Goal: Task Accomplishment & Management: Use online tool/utility

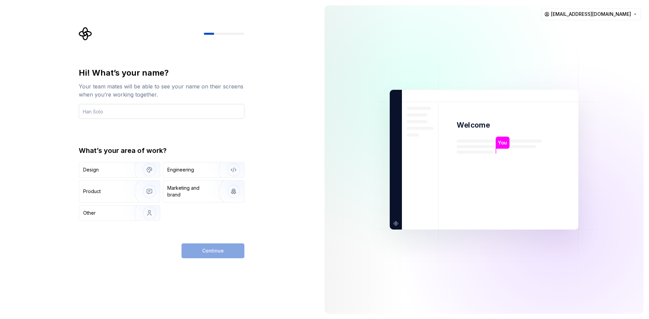
click at [135, 114] on input "text" at bounding box center [162, 111] width 166 height 15
type input "nouf"
click at [97, 181] on div "Product" at bounding box center [119, 192] width 81 height 22
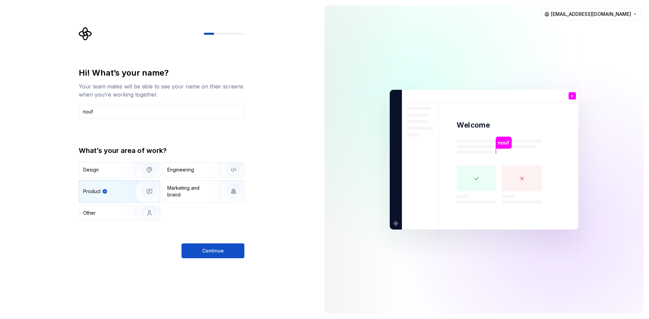
click at [196, 179] on div "Design Engineering Product Marketing and brand Other" at bounding box center [162, 191] width 166 height 59
click at [196, 172] on div "Engineering" at bounding box center [194, 170] width 54 height 7
click at [151, 188] on img "button" at bounding box center [144, 191] width 43 height 45
click at [188, 192] on div "Marketing and brand" at bounding box center [190, 192] width 46 height 14
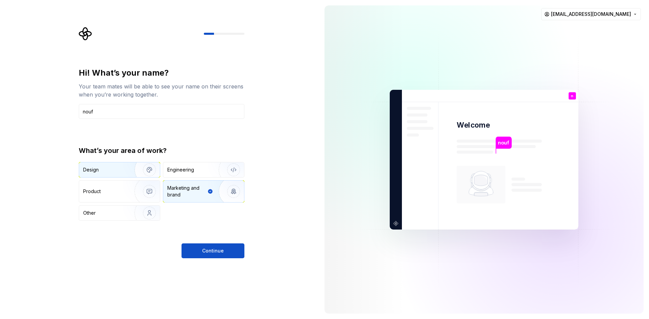
click at [119, 167] on div "Design" at bounding box center [104, 170] width 43 height 7
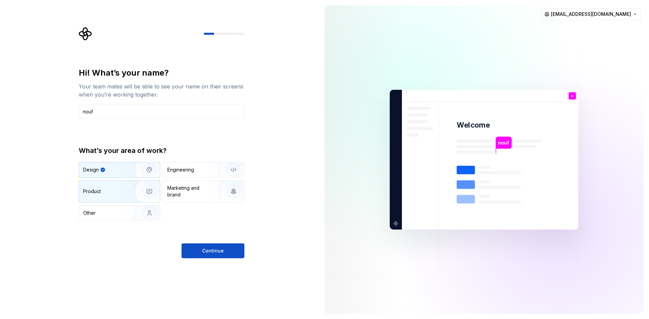
click at [129, 189] on img "button" at bounding box center [144, 191] width 43 height 45
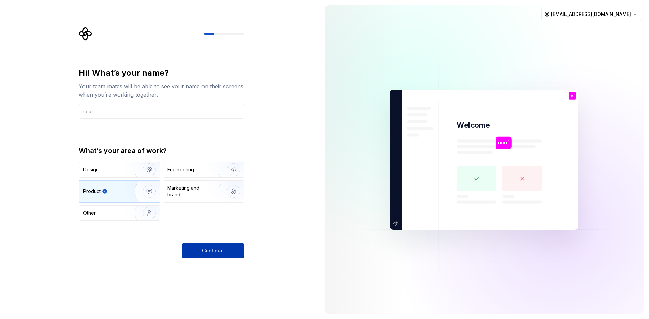
click at [219, 250] on span "Continue" at bounding box center [213, 251] width 22 height 7
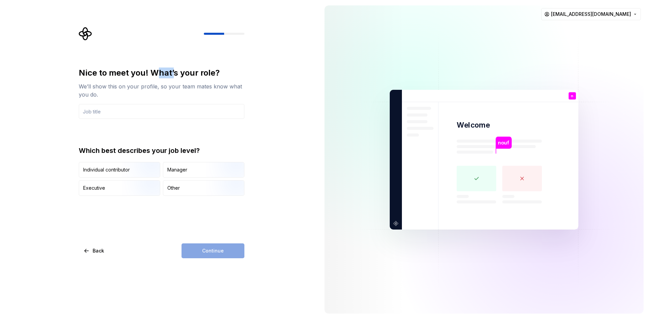
drag, startPoint x: 154, startPoint y: 73, endPoint x: 176, endPoint y: 69, distance: 22.3
click at [175, 69] on div "Nice to meet you! What’s your role?" at bounding box center [162, 73] width 166 height 11
click at [187, 174] on div "Manager" at bounding box center [203, 170] width 81 height 15
click at [117, 110] on input "text" at bounding box center [162, 111] width 166 height 15
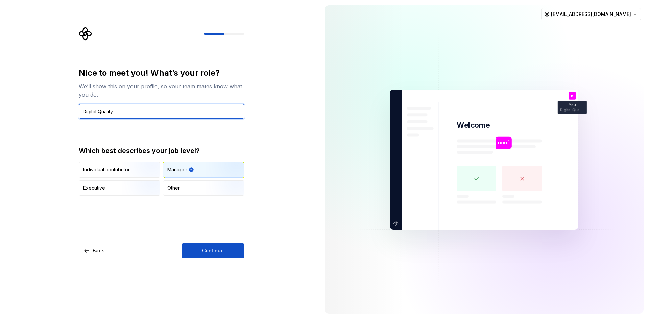
type input "Digital Quality"
click at [229, 128] on div "Nice to meet you! What’s your role? We’ll show this on your profile, so your te…" at bounding box center [162, 132] width 166 height 128
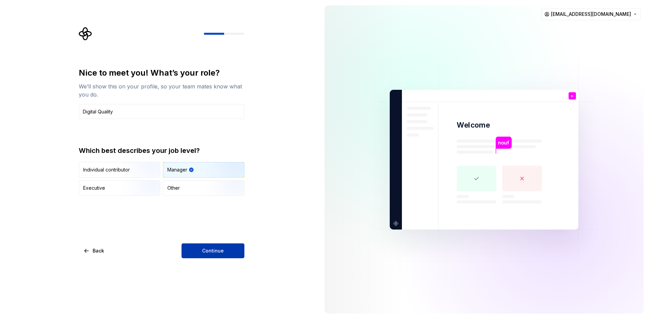
click at [211, 254] on button "Continue" at bounding box center [212, 251] width 63 height 15
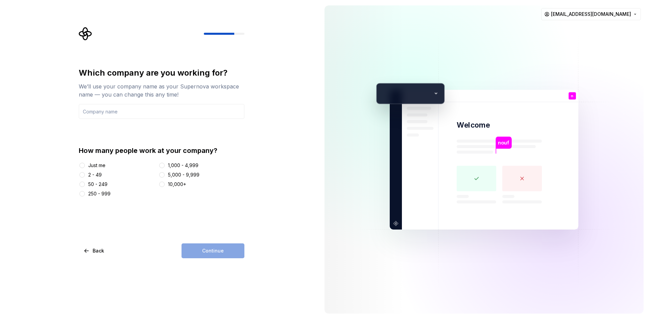
click at [92, 172] on div "2 - 49" at bounding box center [95, 175] width 14 height 7
click at [85, 172] on button "2 - 49" at bounding box center [81, 174] width 5 height 5
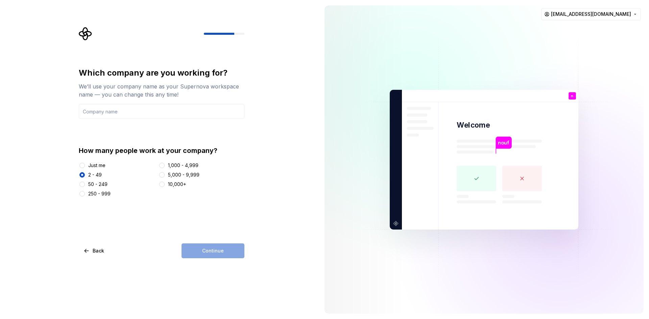
click at [220, 225] on div "Which company are you working for? We’ll use your company name as your Supernov…" at bounding box center [162, 163] width 166 height 191
click at [133, 121] on div "Which company are you working for? We’ll use your company name as your Supernov…" at bounding box center [162, 133] width 166 height 130
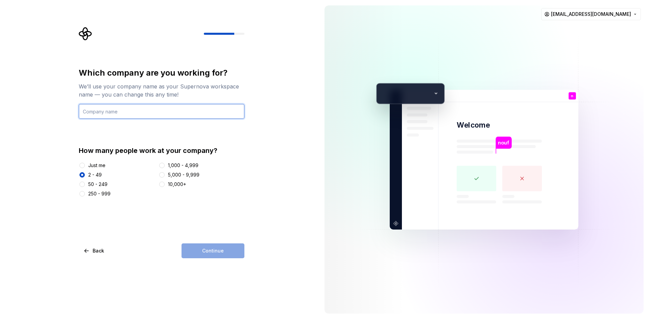
click at [131, 114] on input "text" at bounding box center [162, 111] width 166 height 15
type input "SSA"
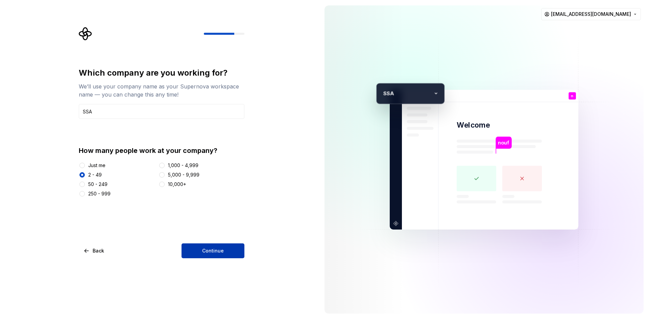
click at [216, 254] on span "Continue" at bounding box center [213, 251] width 22 height 7
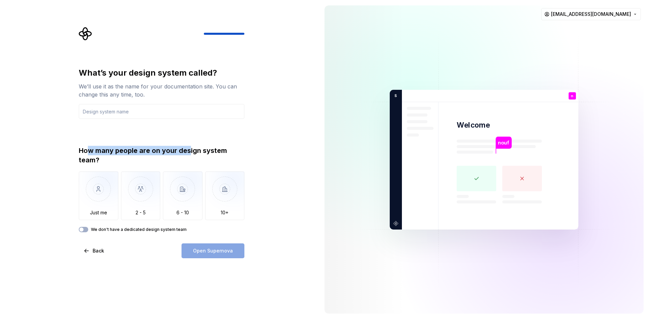
drag, startPoint x: 86, startPoint y: 149, endPoint x: 190, endPoint y: 153, distance: 103.8
click at [190, 153] on div "How many people are on your design system team?" at bounding box center [162, 155] width 166 height 19
click at [204, 153] on div "How many people are on your design system team?" at bounding box center [162, 155] width 166 height 19
drag, startPoint x: 204, startPoint y: 153, endPoint x: 90, endPoint y: 147, distance: 114.0
click at [91, 147] on div "How many people are on your design system team?" at bounding box center [162, 155] width 166 height 19
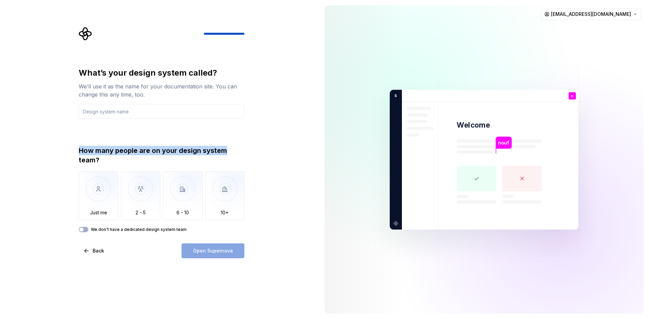
click at [88, 148] on div "How many people are on your design system team?" at bounding box center [162, 155] width 166 height 19
drag, startPoint x: 88, startPoint y: 148, endPoint x: 166, endPoint y: 147, distance: 77.7
click at [166, 147] on div "How many people are on your design system team?" at bounding box center [162, 155] width 166 height 19
click at [204, 146] on div "What’s your design system called? We’ll use it as the name for your documentati…" at bounding box center [162, 150] width 166 height 165
drag, startPoint x: 204, startPoint y: 146, endPoint x: 159, endPoint y: 150, distance: 45.5
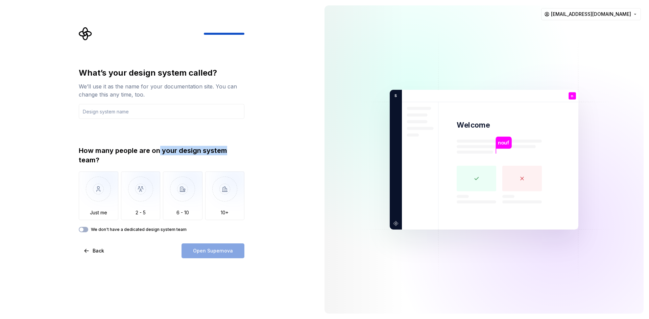
click at [159, 150] on div "What’s your design system called? We’ll use it as the name for your documentati…" at bounding box center [162, 150] width 166 height 165
drag, startPoint x: 141, startPoint y: 150, endPoint x: 126, endPoint y: 148, distance: 15.1
click at [140, 150] on div "How many people are on your design system team?" at bounding box center [162, 155] width 166 height 19
click at [75, 148] on div "What’s your design system called? We’ll use it as the name for your documentati…" at bounding box center [164, 142] width 178 height 231
drag, startPoint x: 83, startPoint y: 148, endPoint x: 202, endPoint y: 149, distance: 118.9
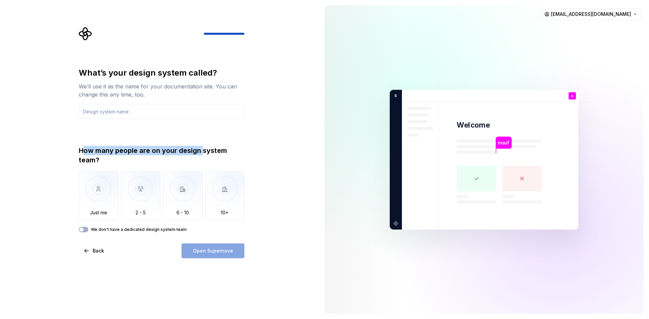
click at [202, 149] on div "How many people are on your design system team?" at bounding box center [162, 155] width 166 height 19
click at [206, 155] on div "How many people are on your design system team?" at bounding box center [162, 155] width 166 height 19
drag, startPoint x: 197, startPoint y: 152, endPoint x: 108, endPoint y: 149, distance: 88.9
click at [108, 149] on div "How many people are on your design system team?" at bounding box center [162, 155] width 166 height 19
click at [147, 194] on img "button" at bounding box center [141, 194] width 40 height 45
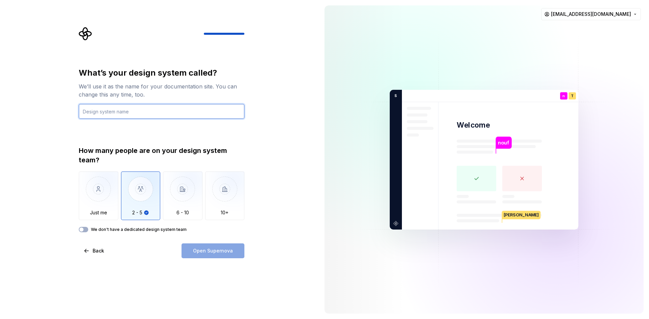
click at [116, 115] on input "text" at bounding box center [162, 111] width 166 height 15
type input "Hello"
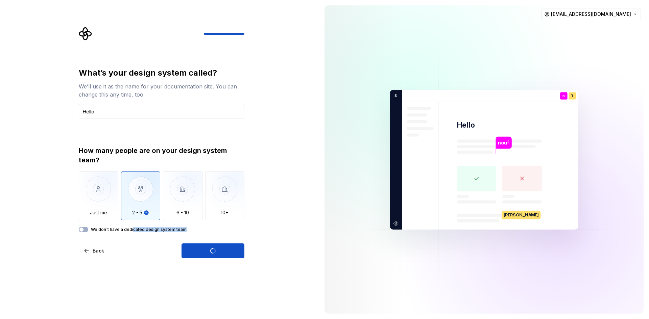
drag, startPoint x: 132, startPoint y: 230, endPoint x: 303, endPoint y: 222, distance: 170.9
click at [191, 229] on div "We don't have a dedicated design system team" at bounding box center [162, 229] width 166 height 5
click at [90, 224] on div "How many people are on your design system team? Just me 2 - 5 6 - 10 10+ We don…" at bounding box center [162, 189] width 166 height 86
drag, startPoint x: 89, startPoint y: 225, endPoint x: 85, endPoint y: 228, distance: 5.0
click at [87, 227] on div "How many people are on your design system team? Just me 2 - 5 6 - 10 10+ We don…" at bounding box center [162, 189] width 166 height 86
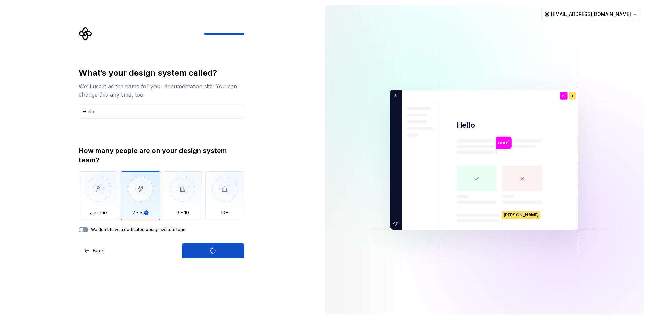
click at [82, 232] on button "We don't have a dedicated design system team" at bounding box center [83, 229] width 9 height 5
click at [82, 229] on span "button" at bounding box center [81, 230] width 4 height 4
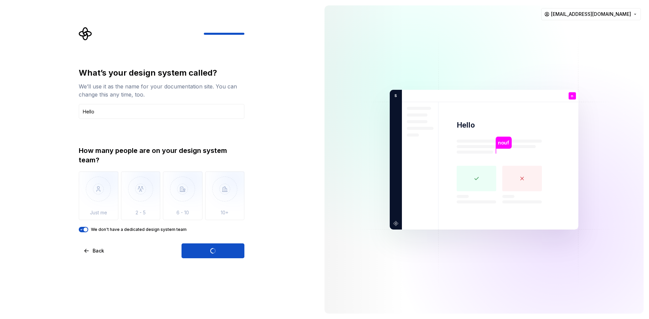
type button "on"
click at [140, 124] on div "What’s your design system called? We’ll use it as the name for your documentati…" at bounding box center [162, 150] width 166 height 165
click at [135, 116] on input "Hello" at bounding box center [162, 111] width 166 height 15
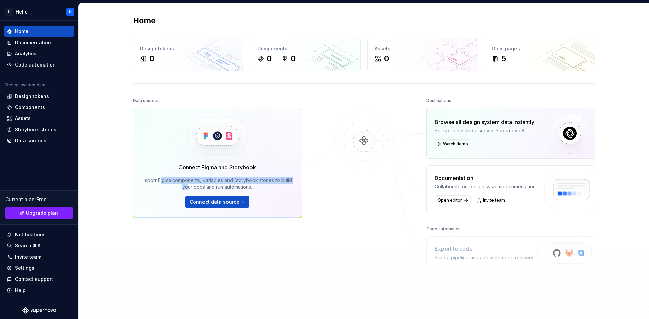
drag, startPoint x: 165, startPoint y: 179, endPoint x: 213, endPoint y: 183, distance: 47.4
click at [197, 184] on div "Import Figma components, variables and Storybook stories to build your docs and…" at bounding box center [217, 184] width 149 height 14
click at [224, 249] on div "Data sources Connect Figma and Storybook Import Figma components, variables and…" at bounding box center [217, 192] width 169 height 192
click at [510, 132] on div "Set up Portal and discover Supernova AI." at bounding box center [485, 130] width 100 height 7
drag, startPoint x: 441, startPoint y: 258, endPoint x: 496, endPoint y: 256, distance: 55.4
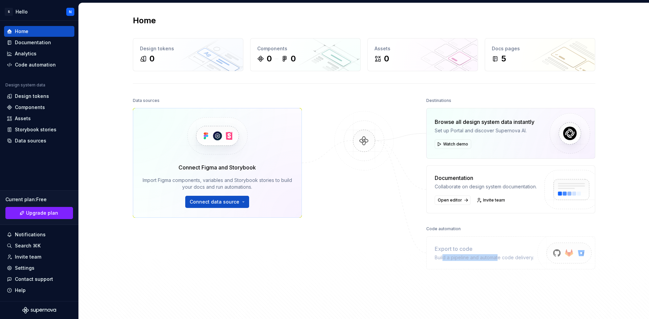
click at [496, 256] on div "Build a pipeline and automate code delivery." at bounding box center [484, 257] width 99 height 7
drag, startPoint x: 362, startPoint y: 269, endPoint x: 337, endPoint y: 265, distance: 25.3
click at [344, 267] on div at bounding box center [364, 192] width 68 height 192
drag, startPoint x: 232, startPoint y: 171, endPoint x: 198, endPoint y: 176, distance: 34.5
click at [198, 176] on div "Connect Figma and Storybook Import Figma components, variables and Storybook st…" at bounding box center [217, 186] width 149 height 45
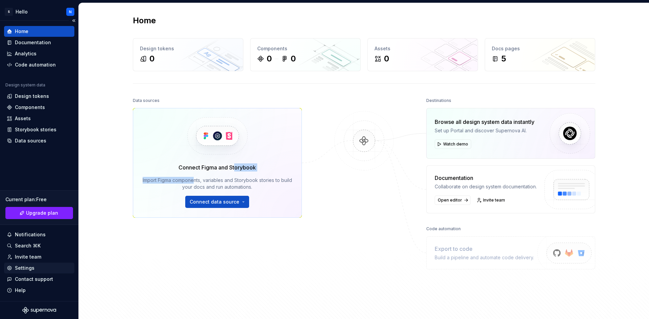
click at [27, 268] on div "Settings" at bounding box center [25, 268] width 20 height 7
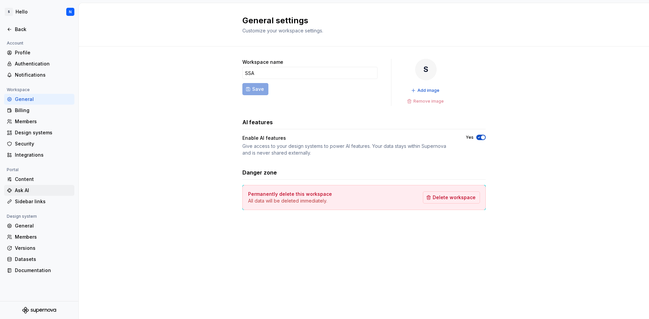
click at [30, 192] on div "Ask AI" at bounding box center [43, 190] width 57 height 7
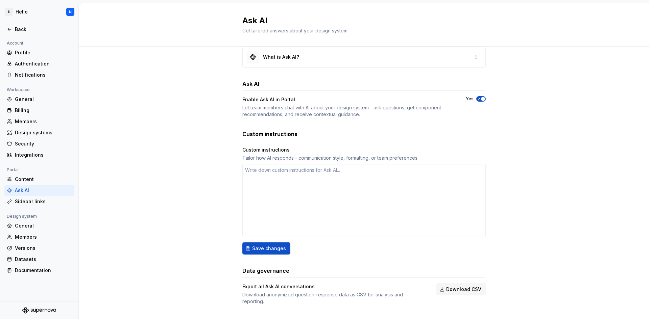
scroll to position [17, 0]
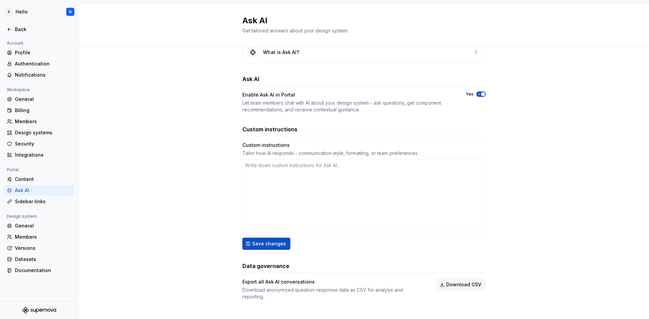
drag, startPoint x: 161, startPoint y: 134, endPoint x: 144, endPoint y: 185, distance: 54.3
click at [29, 102] on div "General" at bounding box center [43, 99] width 57 height 7
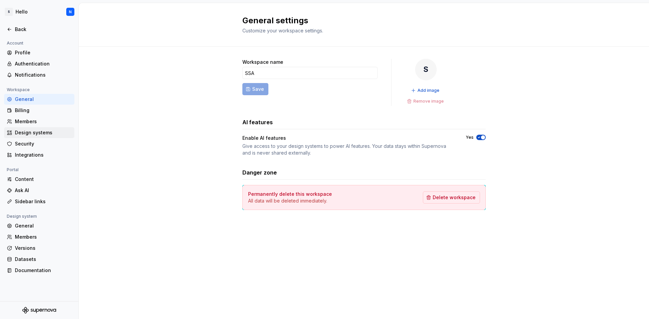
click at [43, 133] on div "Design systems" at bounding box center [43, 132] width 57 height 7
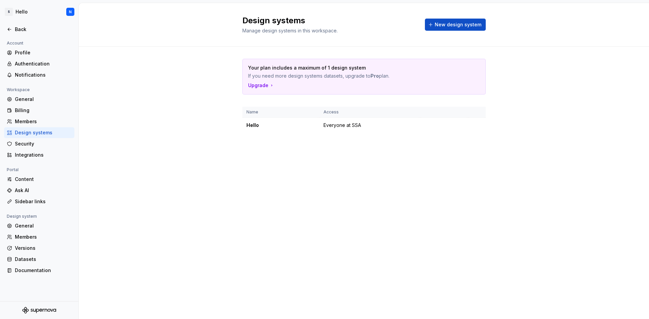
click at [279, 176] on div "Design systems Manage design systems in this workspace. New design system Your …" at bounding box center [364, 161] width 570 height 316
click at [24, 32] on div "Back" at bounding box center [43, 29] width 57 height 7
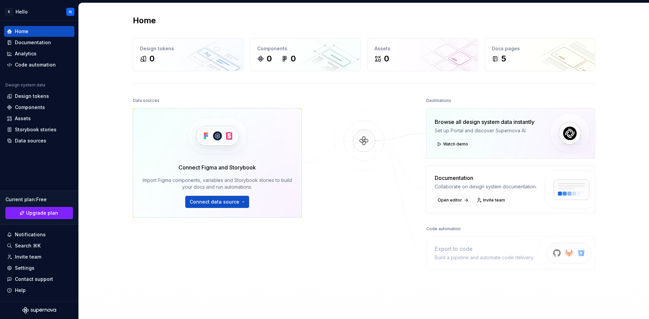
click at [165, 274] on div "Data sources Connect Figma and Storybook Import Figma components, variables and…" at bounding box center [217, 192] width 169 height 192
click at [16, 40] on div "Documentation" at bounding box center [33, 42] width 36 height 7
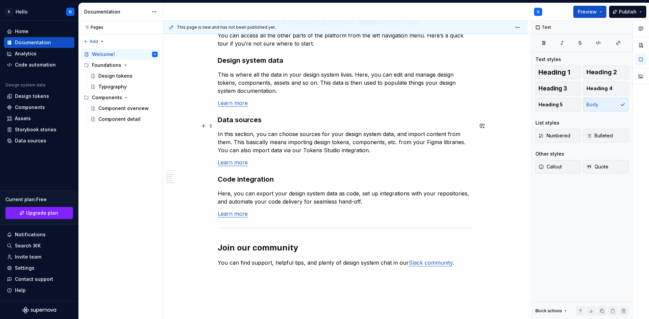
scroll to position [538, 0]
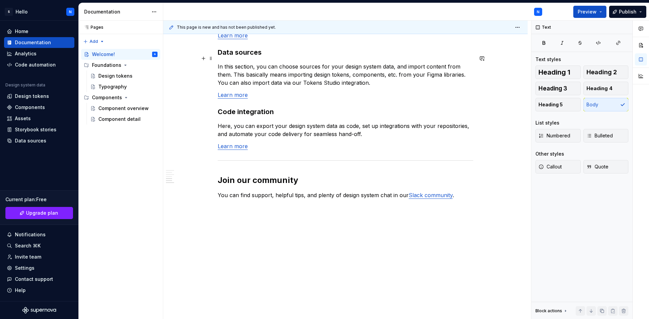
drag, startPoint x: 291, startPoint y: 261, endPoint x: 300, endPoint y: 289, distance: 29.1
type textarea "*"
click at [28, 57] on div "Analytics" at bounding box center [39, 53] width 70 height 11
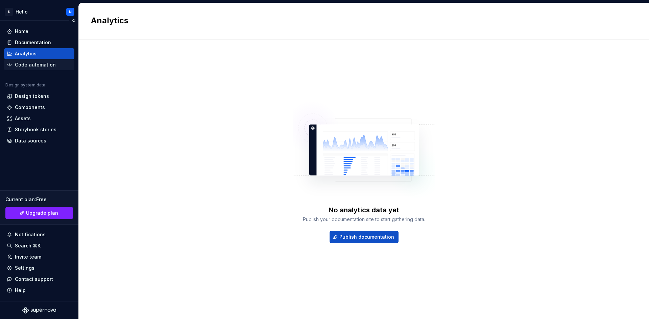
click at [41, 61] on div "Code automation" at bounding box center [39, 64] width 70 height 11
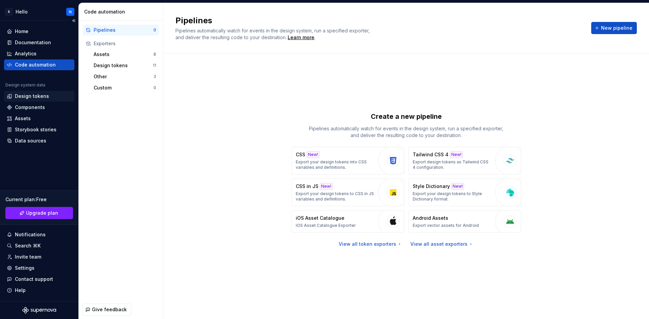
click at [37, 94] on div "Design tokens" at bounding box center [32, 96] width 34 height 7
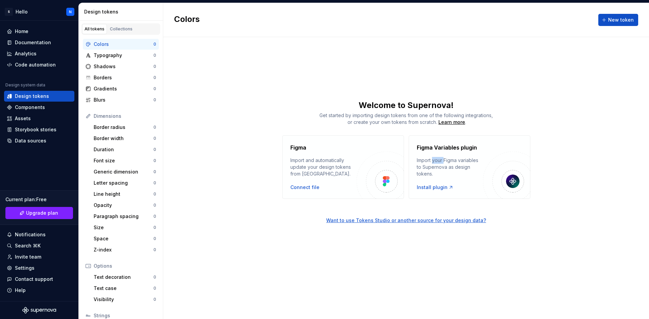
drag, startPoint x: 444, startPoint y: 161, endPoint x: 432, endPoint y: 163, distance: 12.7
click at [432, 163] on div "Import your Figma variables to Supernova as design tokens." at bounding box center [450, 167] width 66 height 20
click at [40, 106] on div "Components" at bounding box center [30, 107] width 30 height 7
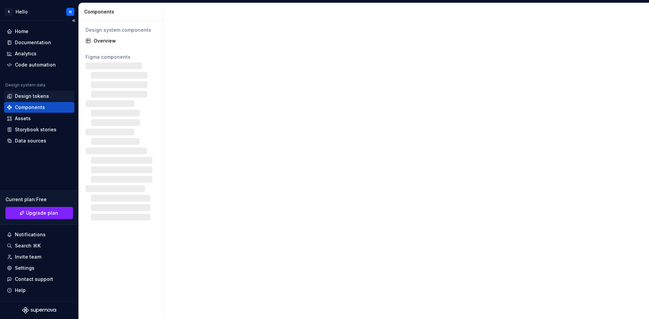
click at [32, 94] on div "Design tokens" at bounding box center [32, 96] width 34 height 7
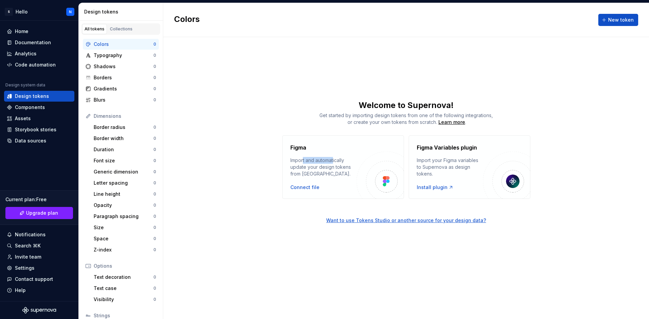
drag, startPoint x: 304, startPoint y: 162, endPoint x: 333, endPoint y: 159, distance: 29.9
click at [333, 159] on div "Import and automatically update your design tokens from Figma." at bounding box center [323, 167] width 66 height 20
click at [321, 170] on div "Import and automatically update your design tokens from Figma." at bounding box center [323, 167] width 66 height 20
drag, startPoint x: 311, startPoint y: 170, endPoint x: 301, endPoint y: 170, distance: 10.5
click at [301, 170] on div "Import and automatically update your design tokens from Figma." at bounding box center [323, 167] width 66 height 20
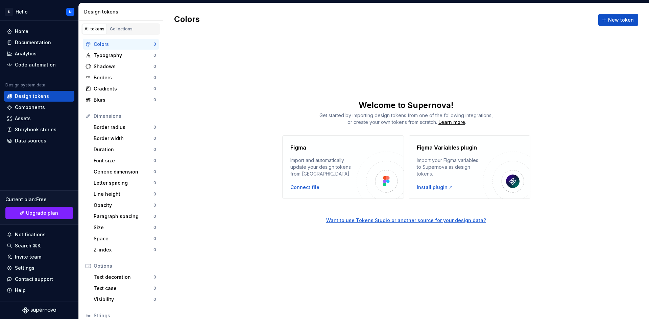
click at [318, 172] on div "Import and automatically update your design tokens from Figma." at bounding box center [323, 167] width 66 height 20
drag, startPoint x: 332, startPoint y: 169, endPoint x: 295, endPoint y: 166, distance: 37.3
click at [295, 166] on div "Import and automatically update your design tokens from Figma." at bounding box center [323, 167] width 66 height 20
drag, startPoint x: 424, startPoint y: 161, endPoint x: 476, endPoint y: 163, distance: 51.4
click at [477, 161] on div "Import your Figma variables to Supernova as design tokens." at bounding box center [450, 167] width 66 height 20
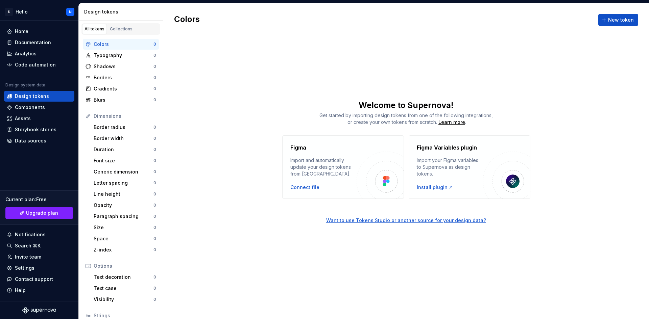
click at [425, 167] on div "Import your Figma variables to Supernova as design tokens." at bounding box center [450, 167] width 66 height 20
click at [299, 190] on div "Connect file" at bounding box center [304, 187] width 29 height 7
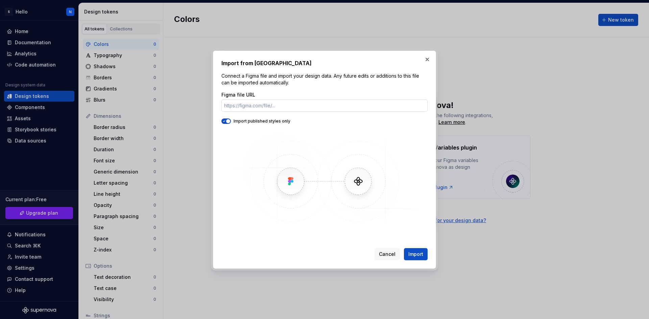
click at [270, 107] on input "Figma file URL" at bounding box center [324, 106] width 206 height 12
paste input "https://www.figma.com/design/JwovTBV8XoCK96rI5tcule/Qure?node-id=21634-41103&p=…"
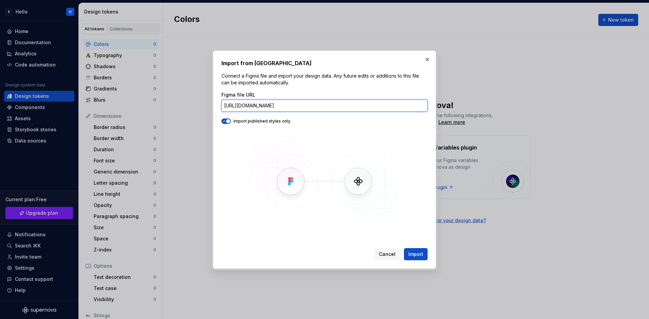
scroll to position [0, 65]
type input "https://www.figma.com/design/JwovTBV8XoCK96rI5tcule/Qure?node-id=21634-41103&p=…"
click at [281, 222] on img at bounding box center [324, 181] width 196 height 101
drag, startPoint x: 256, startPoint y: 120, endPoint x: 273, endPoint y: 127, distance: 18.5
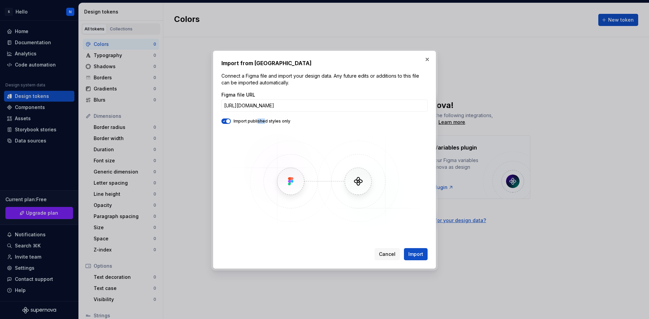
click at [272, 121] on div "Import published styles only" at bounding box center [324, 121] width 206 height 5
click at [413, 252] on span "Import" at bounding box center [415, 254] width 15 height 7
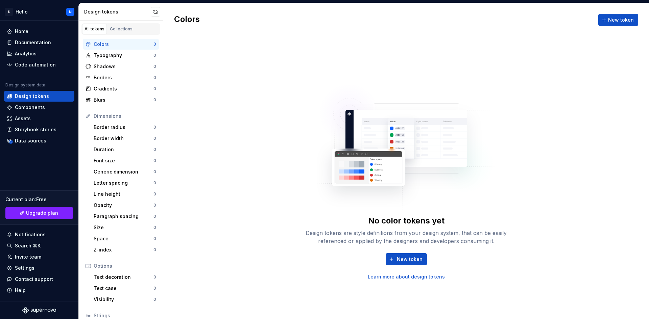
click at [412, 268] on div "New token Learn more about design tokens" at bounding box center [406, 266] width 216 height 27
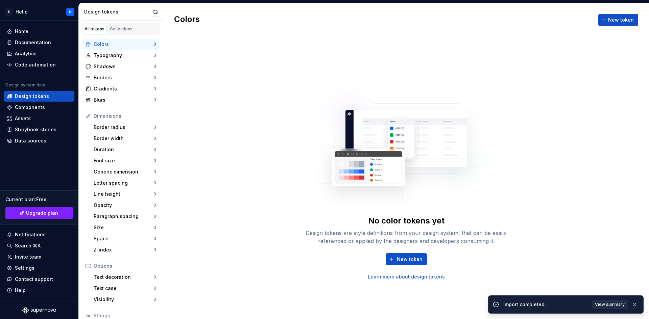
click at [610, 300] on button "View summary" at bounding box center [610, 304] width 36 height 9
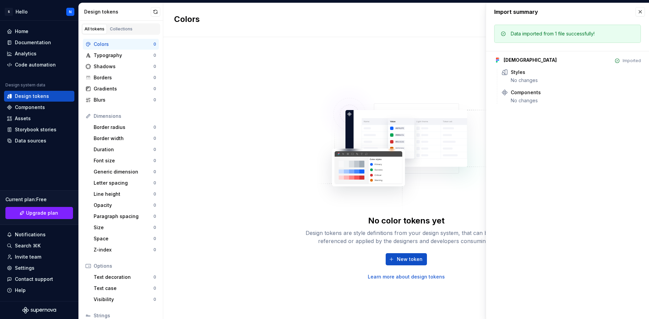
click at [575, 175] on div "Import summary Import summary Data imported from 1 file successfully! Qure Impo…" at bounding box center [567, 161] width 163 height 316
click at [408, 261] on span "New token" at bounding box center [410, 259] width 26 height 7
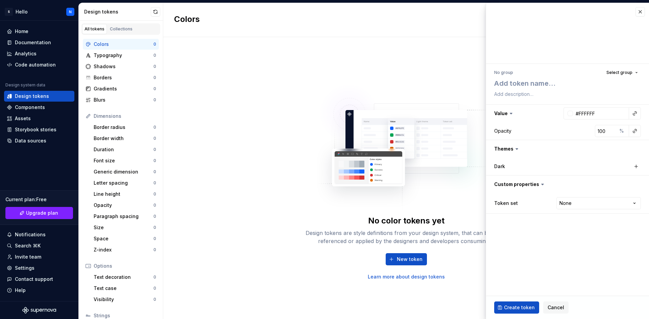
click at [435, 291] on div "No color tokens yet Design tokens are style definitions from your design system…" at bounding box center [406, 178] width 486 height 282
drag, startPoint x: 366, startPoint y: 298, endPoint x: 347, endPoint y: 296, distance: 19.4
click at [351, 296] on div "No color tokens yet Design tokens are style definitions from your design system…" at bounding box center [406, 178] width 486 height 282
click at [27, 96] on div "Design tokens" at bounding box center [32, 96] width 34 height 7
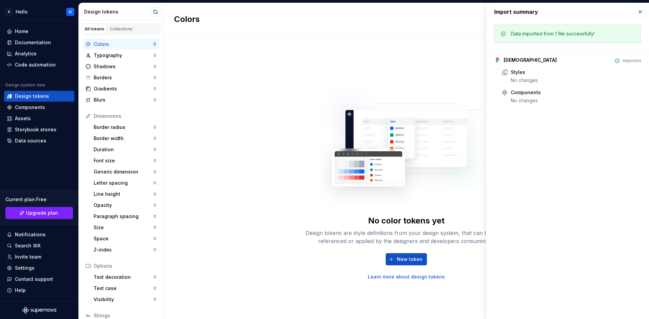
click at [643, 5] on div "Import summary" at bounding box center [567, 12] width 163 height 18
click at [636, 15] on button "button" at bounding box center [639, 11] width 9 height 9
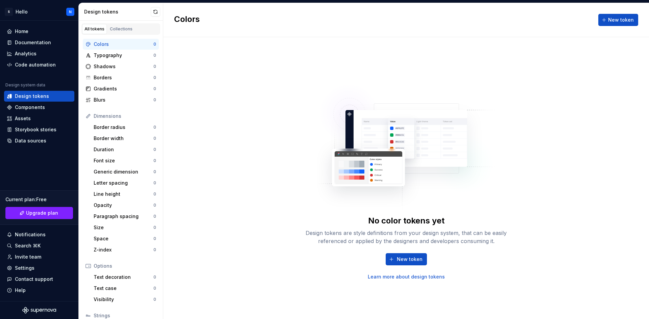
drag, startPoint x: 564, startPoint y: 227, endPoint x: 583, endPoint y: 171, distance: 59.0
click at [563, 224] on div "No color tokens yet Design tokens are style definitions from your design system…" at bounding box center [406, 178] width 486 height 282
click at [117, 27] on div "Collections" at bounding box center [121, 28] width 23 height 5
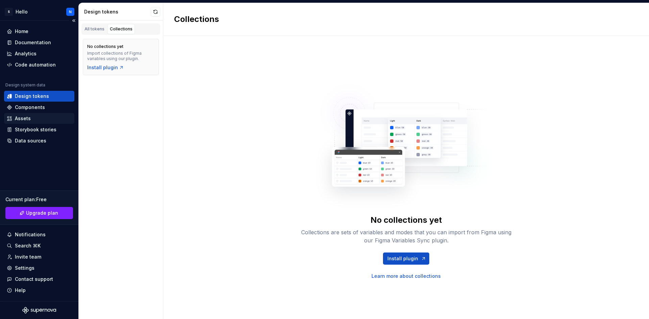
click at [28, 116] on div "Assets" at bounding box center [23, 118] width 16 height 7
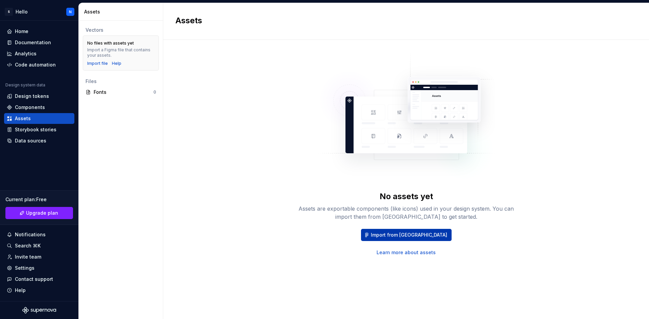
click at [417, 237] on span "Import from Figma" at bounding box center [409, 235] width 76 height 7
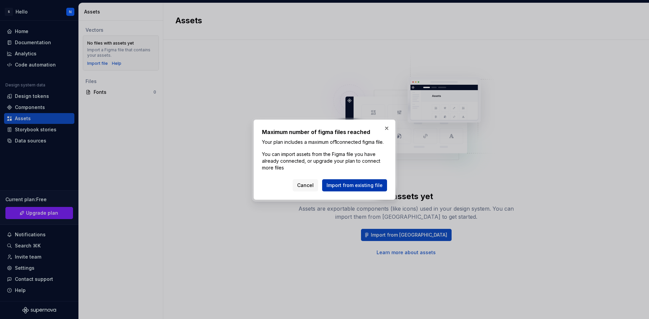
click at [343, 184] on button "Import from existing file" at bounding box center [354, 185] width 65 height 12
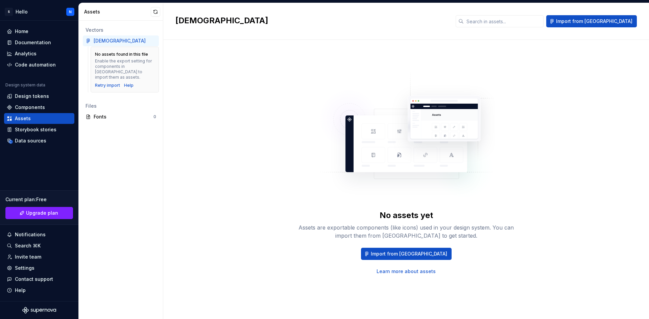
click at [423, 295] on div "No assets yet Assets are exportable components (like icons) used in your design…" at bounding box center [405, 179] width 461 height 279
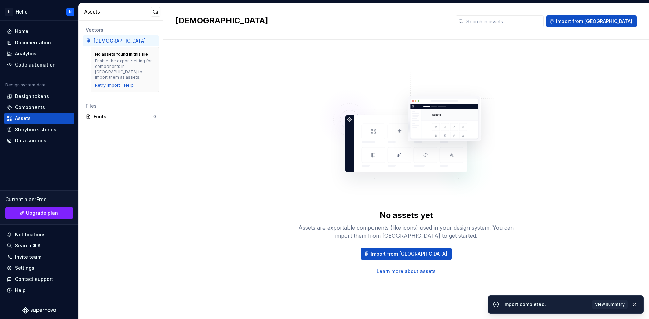
drag, startPoint x: 528, startPoint y: 232, endPoint x: 565, endPoint y: 266, distance: 50.7
click at [532, 235] on div "No assets yet Assets are exportable components (like icons) used in your design…" at bounding box center [405, 173] width 461 height 242
click at [604, 308] on button "View summary" at bounding box center [610, 304] width 36 height 9
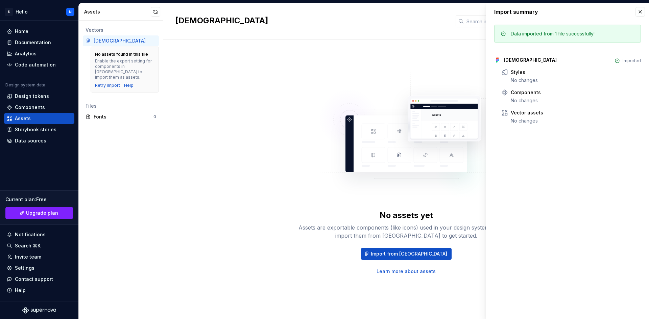
click at [532, 207] on div "Import summary Import summary Data imported from 1 file successfully! Qure Impo…" at bounding box center [567, 161] width 163 height 316
click at [21, 49] on div "Analytics" at bounding box center [39, 53] width 70 height 11
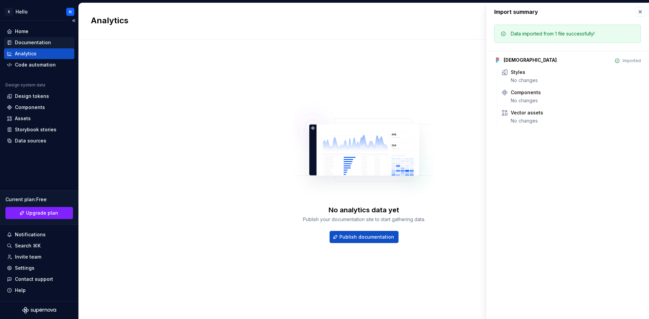
click at [23, 38] on div "Documentation" at bounding box center [39, 42] width 70 height 11
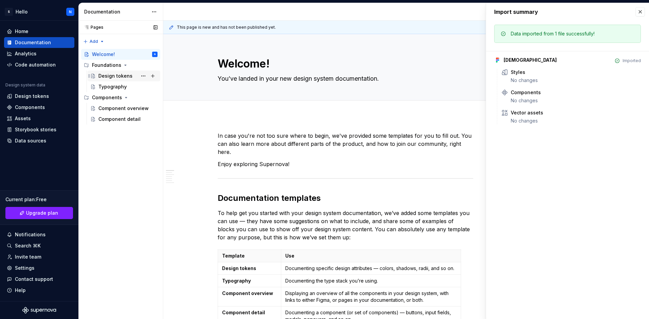
click at [109, 76] on div "Design tokens" at bounding box center [115, 76] width 34 height 7
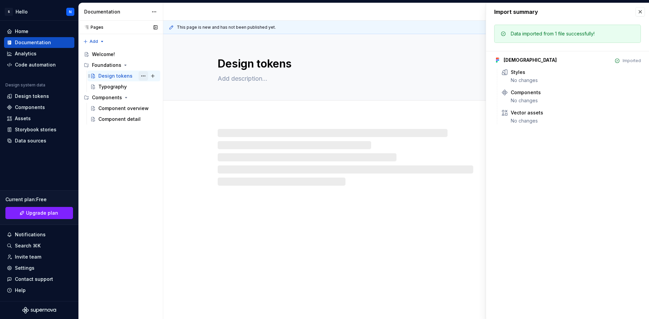
click at [141, 78] on button "Page tree" at bounding box center [143, 75] width 9 height 9
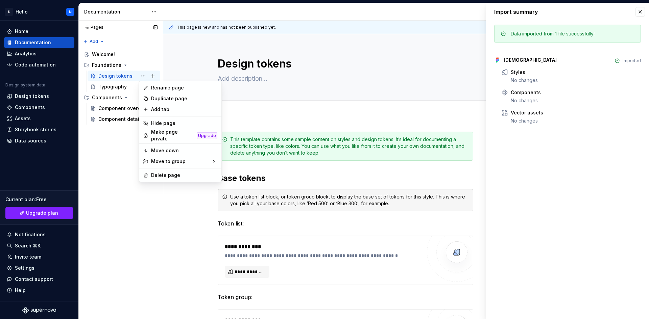
click at [137, 239] on div "Pages Pages Add Accessibility guide for tree Page tree. Navigate the tree with …" at bounding box center [120, 170] width 84 height 299
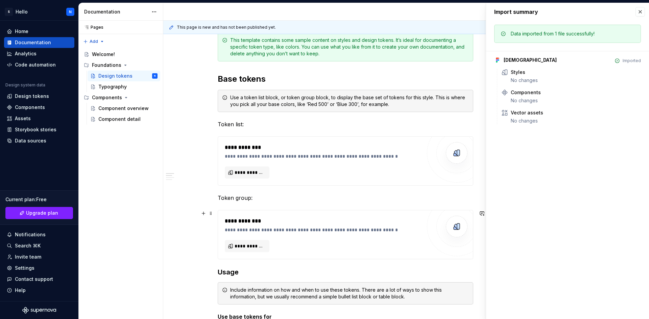
scroll to position [68, 0]
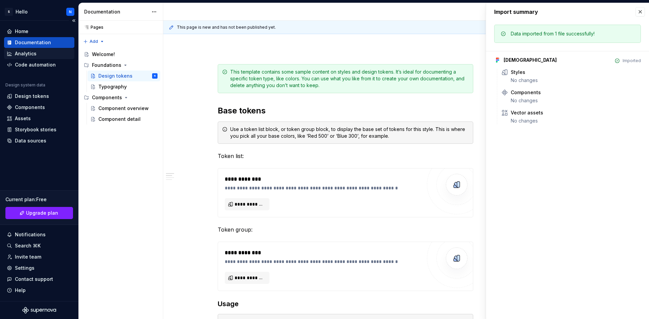
click at [36, 56] on div "Analytics" at bounding box center [26, 53] width 22 height 7
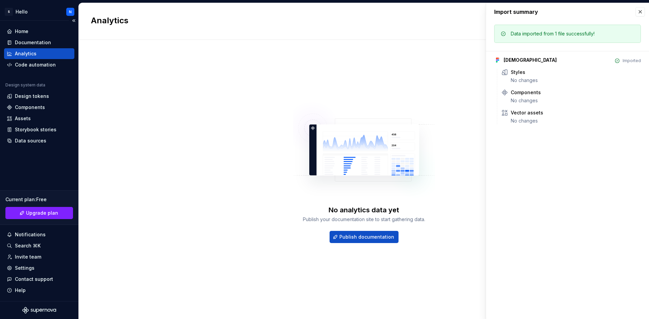
click at [37, 72] on div "Home Documentation Analytics Code automation Design system data Design tokens C…" at bounding box center [39, 86] width 70 height 120
click at [32, 65] on div "Code automation" at bounding box center [35, 64] width 41 height 7
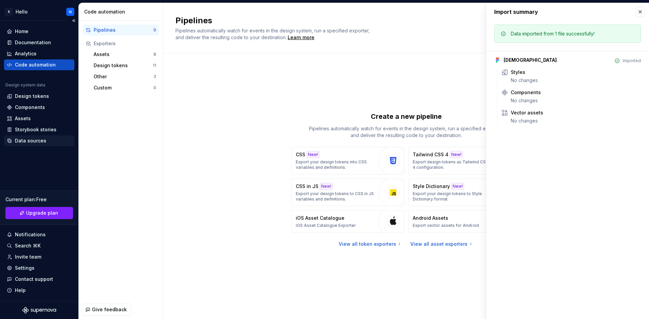
click at [37, 139] on div "Data sources" at bounding box center [30, 141] width 31 height 7
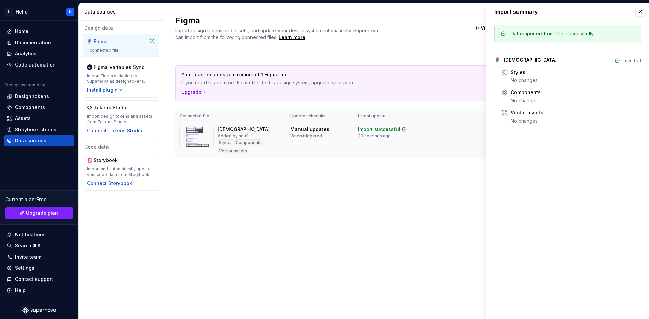
click at [198, 136] on img at bounding box center [196, 136] width 34 height 21
click at [201, 139] on img at bounding box center [196, 136] width 34 height 21
click at [298, 154] on td "Manual updates When triggered" at bounding box center [320, 140] width 68 height 37
click at [345, 126] on div "Manual updates When triggered" at bounding box center [319, 132] width 59 height 13
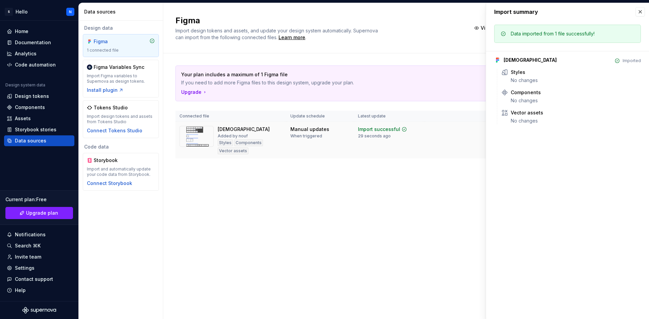
click at [397, 151] on td "Import successful 29 seconds ago" at bounding box center [389, 140] width 70 height 37
drag, startPoint x: 189, startPoint y: 82, endPoint x: 240, endPoint y: 82, distance: 50.3
click at [240, 82] on p "If you need to add more Figma files to this design system, upgrade your plan." at bounding box center [382, 82] width 402 height 7
click at [193, 81] on p "If you need to add more Figma files to this design system, upgrade your plan." at bounding box center [382, 82] width 402 height 7
drag, startPoint x: 187, startPoint y: 85, endPoint x: 356, endPoint y: 119, distance: 173.1
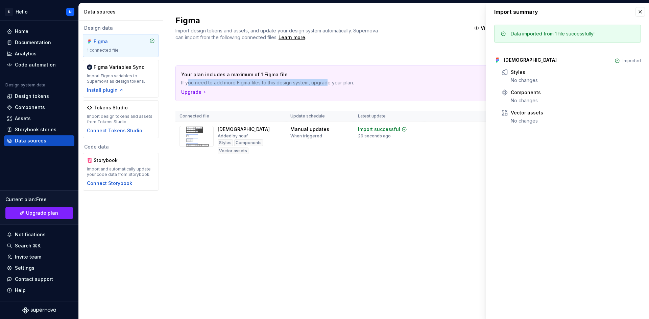
click at [328, 81] on p "If you need to add more Figma files to this design system, upgrade your plan." at bounding box center [382, 82] width 402 height 7
click at [380, 199] on div "Figma Import design tokens and assets, and update your design system automatica…" at bounding box center [406, 161] width 486 height 316
click at [394, 127] on div "Import successful" at bounding box center [379, 129] width 42 height 7
click at [25, 33] on div "Home" at bounding box center [22, 31] width 14 height 7
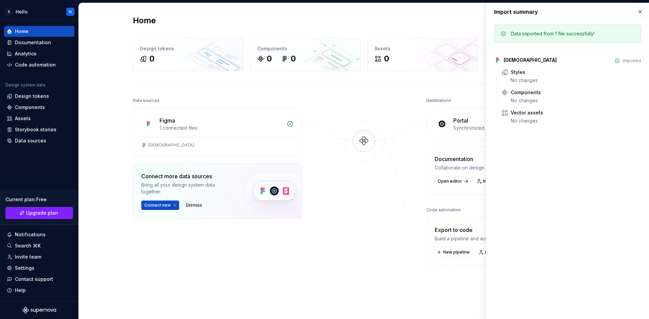
click at [266, 259] on div "Data sources Figma 1 connected files Qure Connect more data sources Bring all y…" at bounding box center [217, 192] width 169 height 192
click at [641, 13] on button "button" at bounding box center [639, 11] width 9 height 9
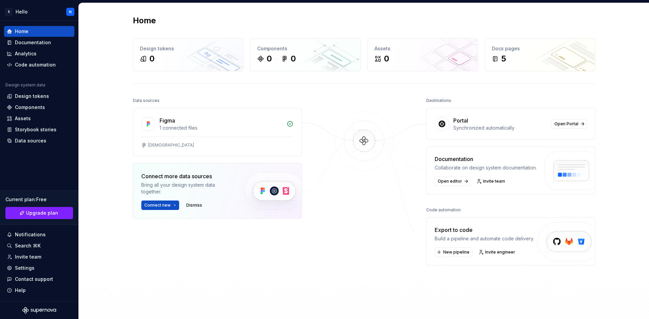
drag, startPoint x: 381, startPoint y: 275, endPoint x: 385, endPoint y: 262, distance: 12.9
click at [381, 274] on div at bounding box center [364, 192] width 68 height 192
click at [462, 183] on link "Open editor" at bounding box center [453, 181] width 36 height 9
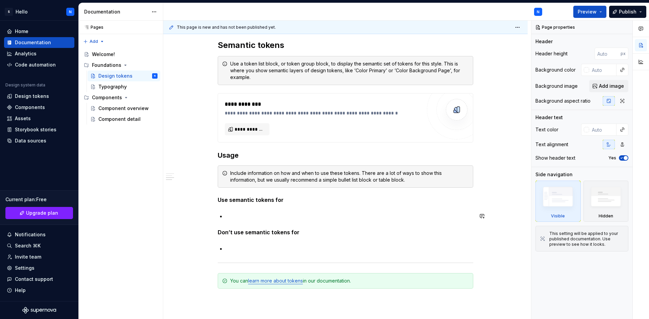
scroll to position [473, 0]
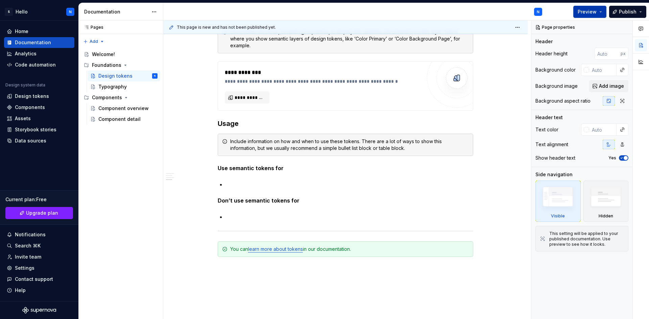
click at [599, 10] on button "Preview" at bounding box center [589, 12] width 33 height 12
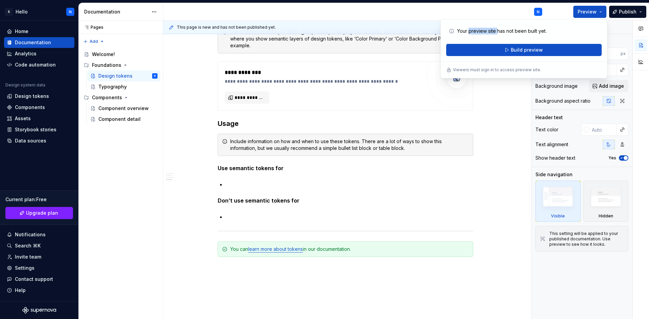
drag, startPoint x: 470, startPoint y: 28, endPoint x: 511, endPoint y: 57, distance: 50.7
click at [498, 23] on div "Your preview site has not been built yet. Build preview Viewers must sign in to…" at bounding box center [523, 48] width 167 height 59
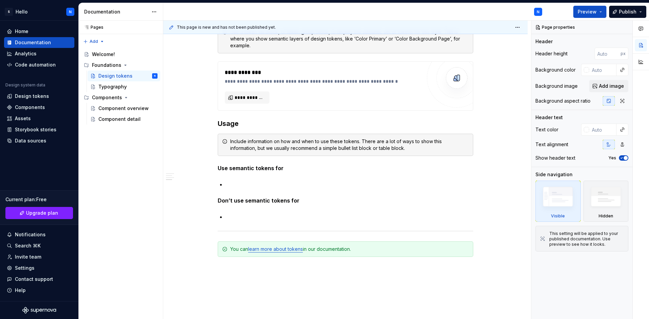
drag, startPoint x: 533, startPoint y: 158, endPoint x: 521, endPoint y: 180, distance: 25.7
click at [533, 158] on div "Page properties Header Header height px Background color Background image Add i…" at bounding box center [581, 170] width 101 height 299
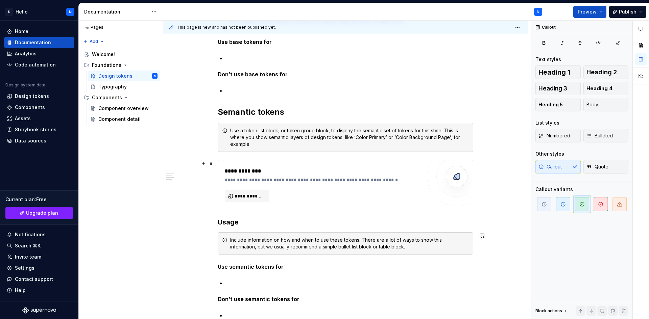
scroll to position [0, 0]
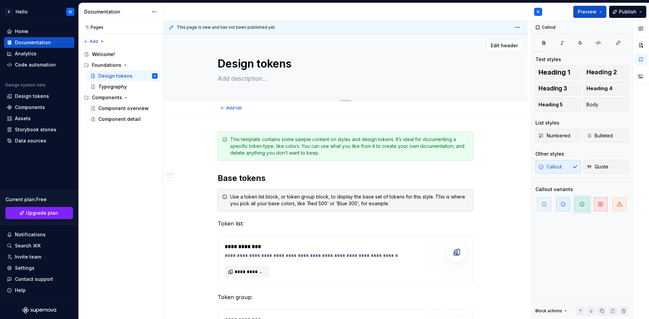
drag, startPoint x: 498, startPoint y: 193, endPoint x: 444, endPoint y: 100, distance: 106.6
drag, startPoint x: 214, startPoint y: 26, endPoint x: 186, endPoint y: 22, distance: 28.4
click at [186, 22] on div "This page is new and has not been published yet." at bounding box center [345, 28] width 364 height 14
click at [515, 30] on html "S Hello N Home Documentation Analytics Code automation Design system data Desig…" at bounding box center [324, 159] width 649 height 319
click at [108, 95] on div "Pages Pages Add Accessibility guide for tree Page tree. Navigate the tree with …" at bounding box center [120, 170] width 84 height 299
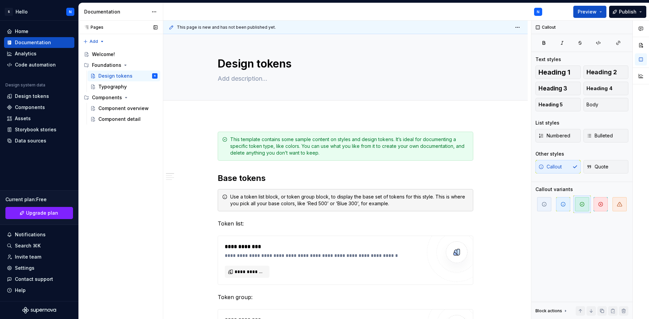
click at [104, 48] on div "Accessibility guide for tree Page tree. Navigate the tree with the arrow keys. …" at bounding box center [120, 86] width 84 height 80
click at [103, 52] on div "Welcome!" at bounding box center [103, 54] width 23 height 7
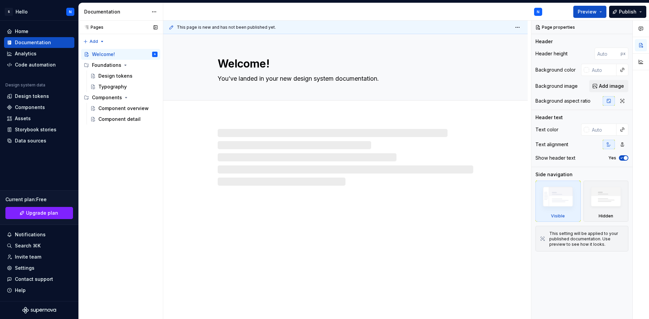
click at [93, 25] on div "Pages" at bounding box center [92, 27] width 22 height 5
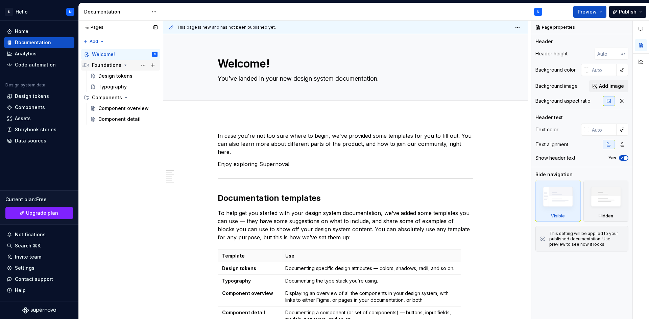
click at [117, 70] on div "Foundations" at bounding box center [125, 64] width 66 height 9
click at [109, 80] on div "Components" at bounding box center [125, 75] width 66 height 9
type textarea "*"
click at [31, 57] on div "Analytics" at bounding box center [26, 53] width 22 height 7
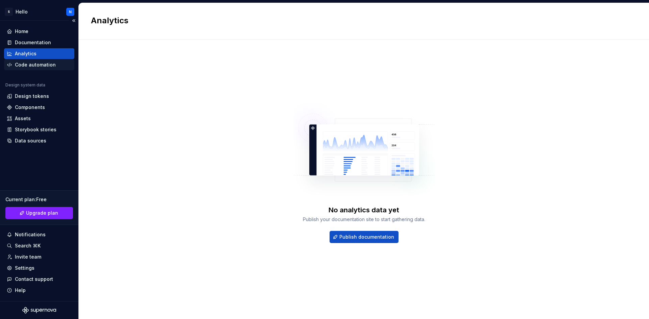
click at [39, 65] on div "Code automation" at bounding box center [35, 64] width 41 height 7
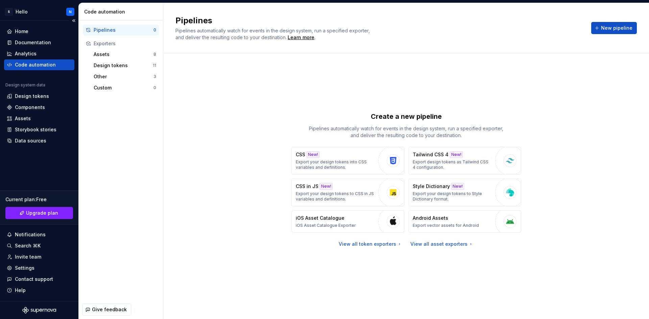
click at [39, 48] on div "Home Documentation Analytics Code automation" at bounding box center [39, 48] width 70 height 44
click at [31, 54] on div "Analytics" at bounding box center [26, 53] width 22 height 7
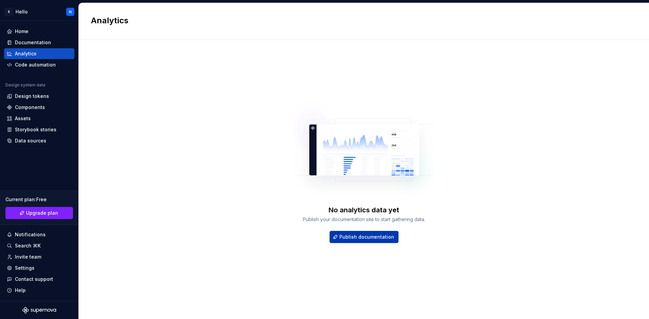
click at [371, 243] on button "Publish documentation" at bounding box center [363, 237] width 69 height 12
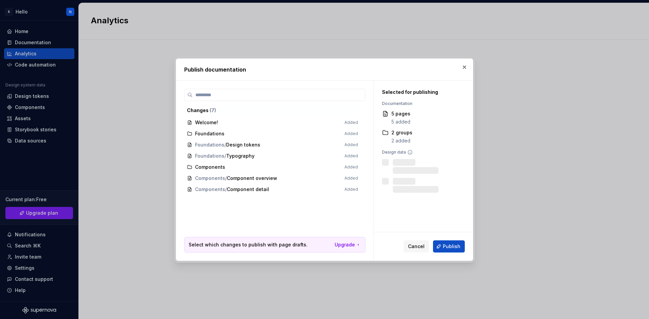
click at [330, 214] on div "Changes ( 7 ) Welcome! Added Foundations Added Foundations / Design tokens Adde…" at bounding box center [274, 163] width 181 height 148
click at [411, 247] on span "Cancel" at bounding box center [416, 246] width 17 height 7
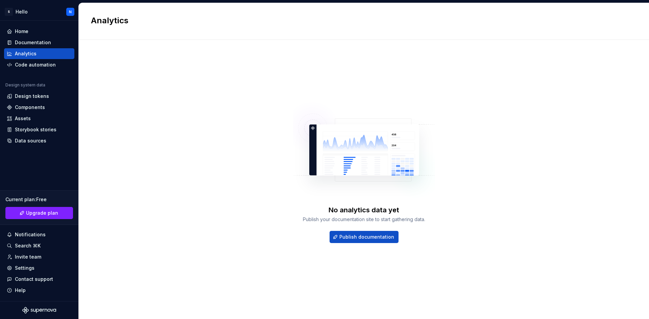
click at [403, 288] on div "No analytics data yet Publish your documentation site to start gathering data. …" at bounding box center [364, 173] width 546 height 242
click at [22, 17] on html "S Hello N Home Documentation Analytics Code automation Design system data Desig…" at bounding box center [324, 159] width 649 height 319
click at [201, 183] on html "S Hello N Home Documentation Analytics Code automation Design system data Desig…" at bounding box center [324, 159] width 649 height 319
click at [55, 66] on div "Code automation" at bounding box center [39, 64] width 65 height 7
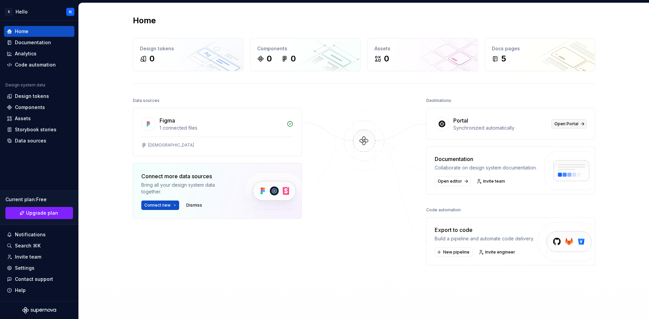
click at [578, 126] on link "Open Portal" at bounding box center [568, 123] width 35 height 9
